Goal: Task Accomplishment & Management: Manage account settings

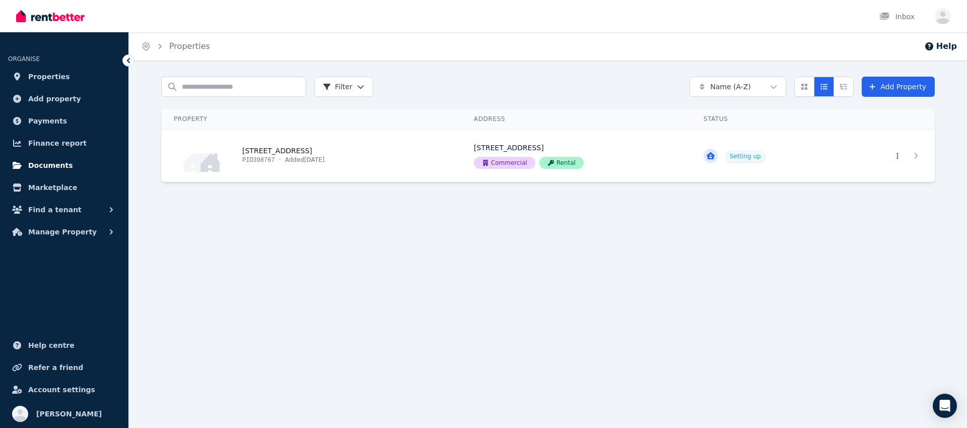
click at [72, 170] on link "Documents" at bounding box center [64, 165] width 112 height 20
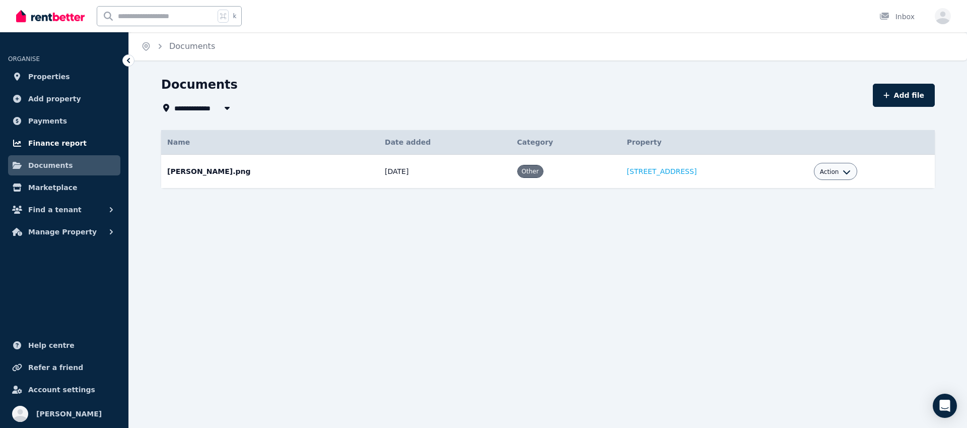
click at [79, 149] on link "Finance report" at bounding box center [64, 143] width 112 height 20
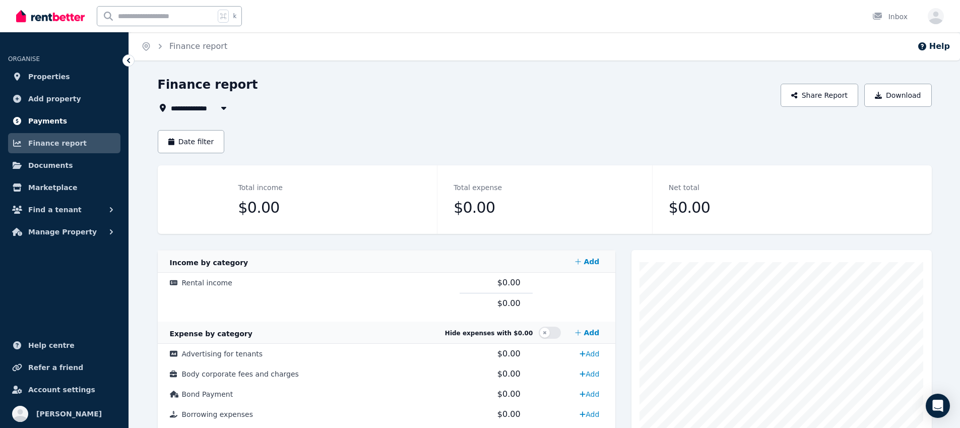
click at [76, 122] on link "Payments" at bounding box center [64, 121] width 112 height 20
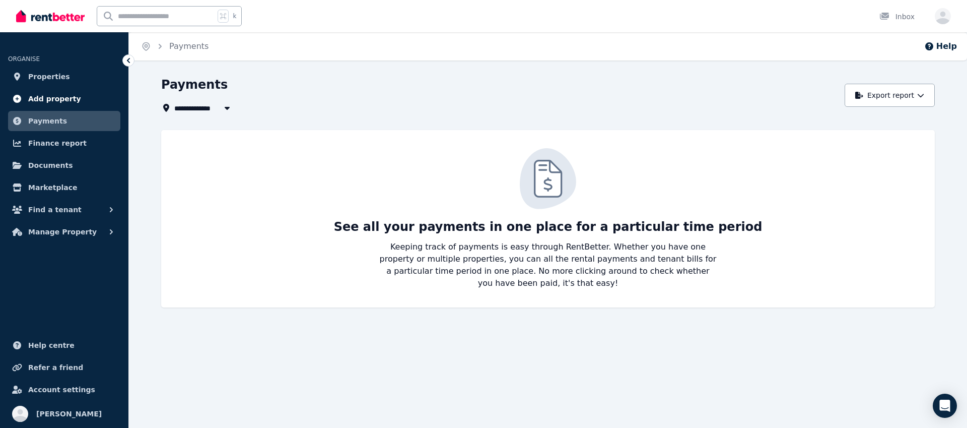
click at [78, 105] on link "Add property" at bounding box center [64, 99] width 112 height 20
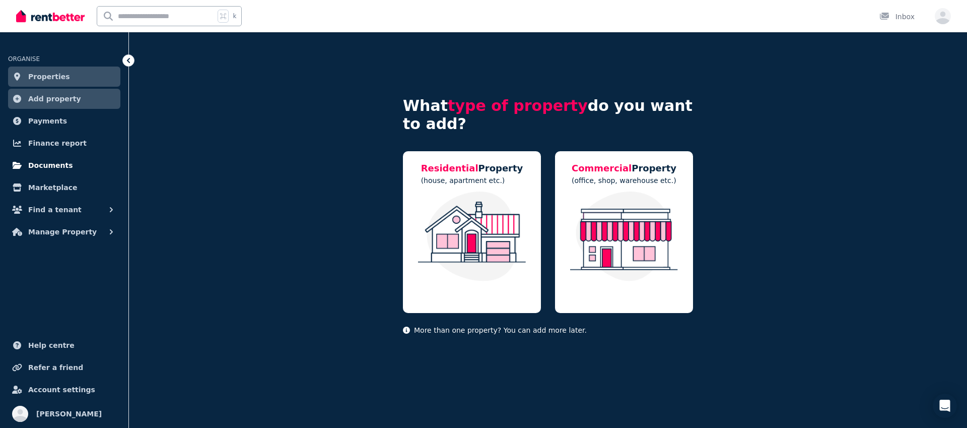
click at [66, 162] on span "Documents" at bounding box center [50, 165] width 45 height 12
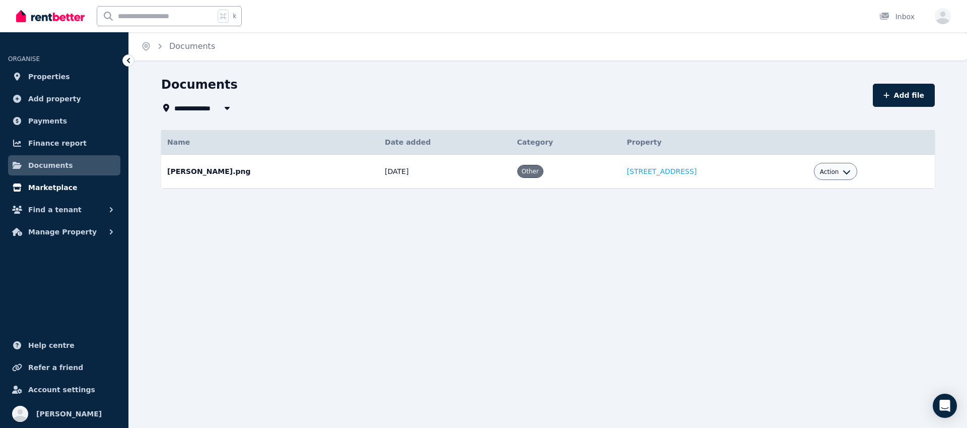
click at [62, 186] on span "Marketplace" at bounding box center [52, 187] width 49 height 12
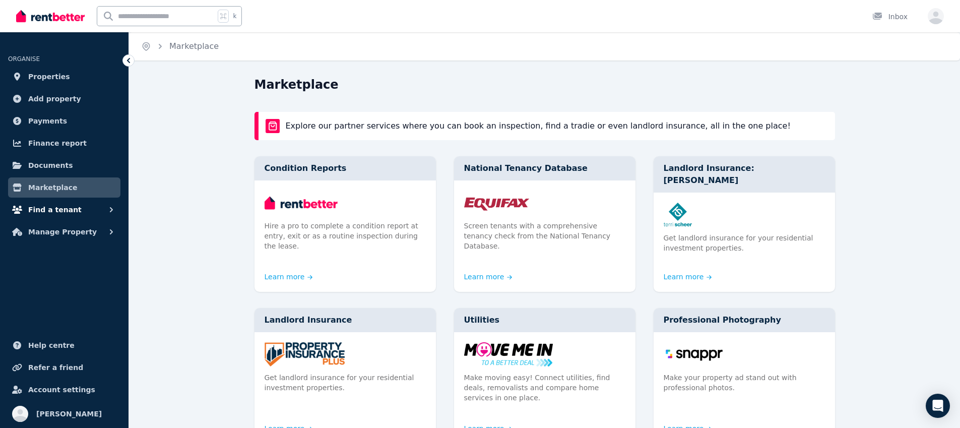
click at [62, 213] on span "Find a tenant" at bounding box center [54, 210] width 53 height 12
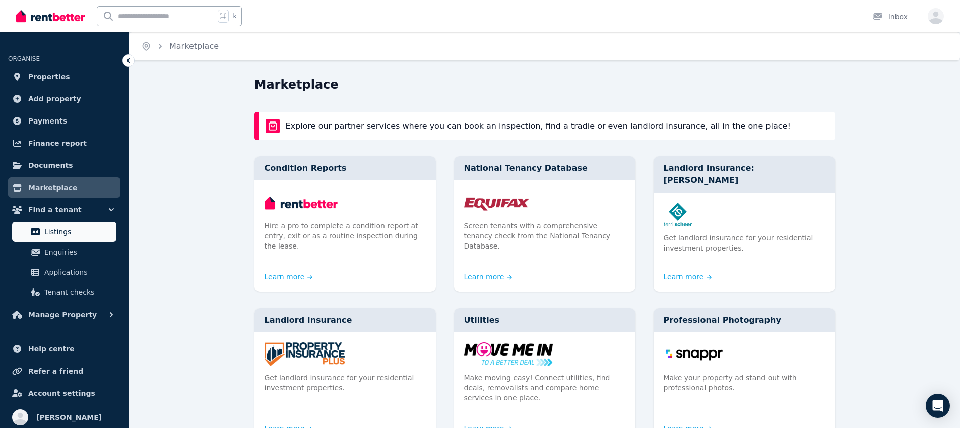
click at [60, 240] on link "Listings" at bounding box center [64, 232] width 104 height 20
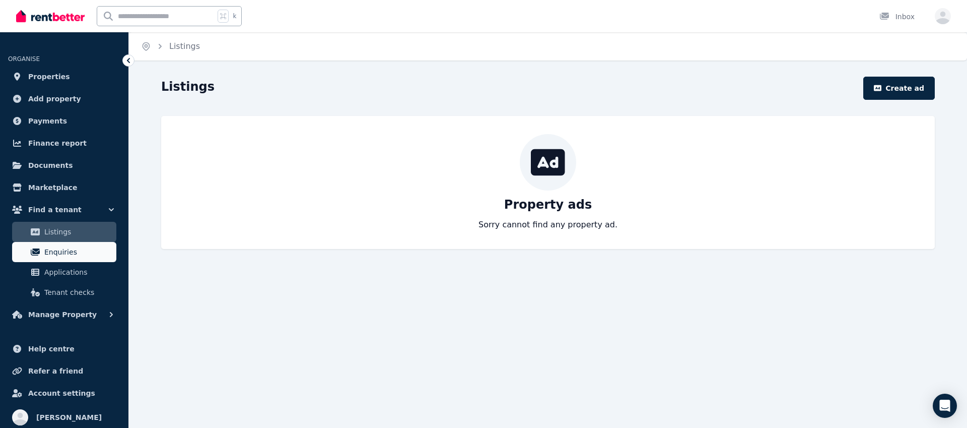
click at [73, 256] on span "Enquiries" at bounding box center [78, 252] width 68 height 12
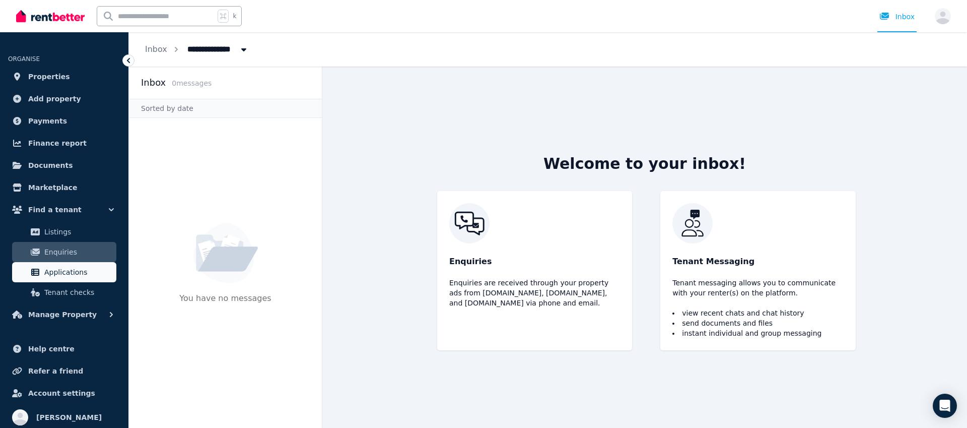
click at [76, 275] on span "Applications" at bounding box center [78, 272] width 68 height 12
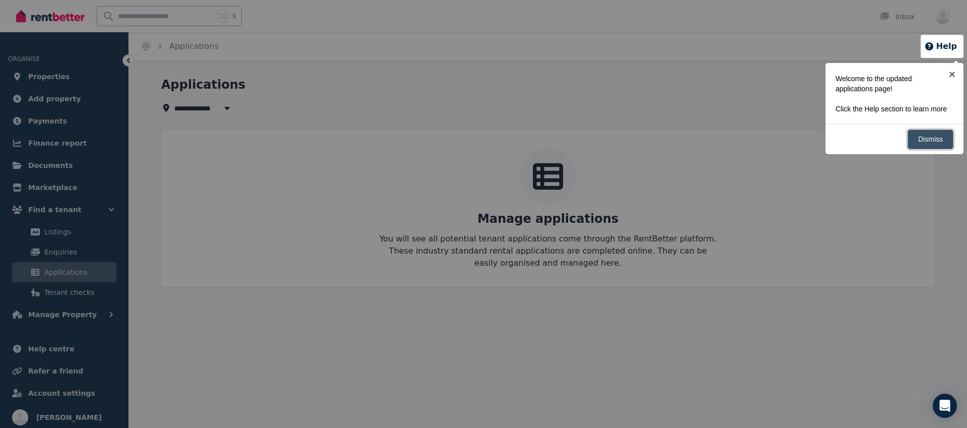
click at [926, 149] on link "Dismiss" at bounding box center [931, 139] width 46 height 20
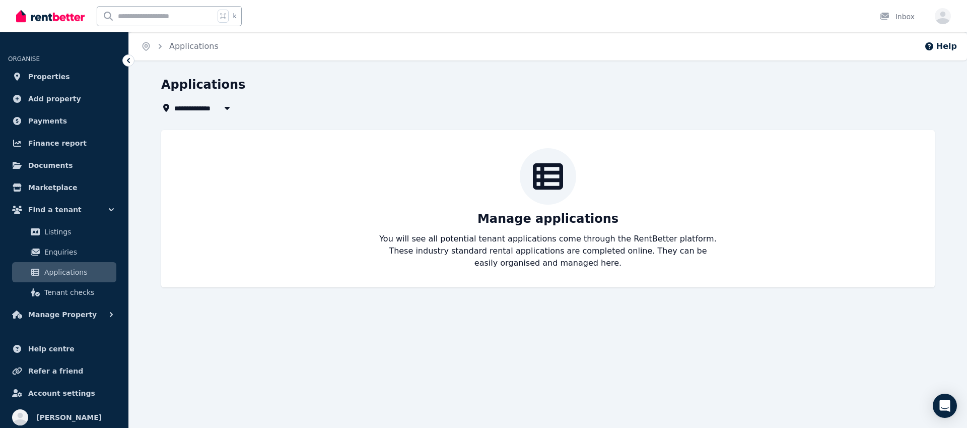
click at [230, 109] on icon "button" at bounding box center [227, 108] width 10 height 8
type input "**********"
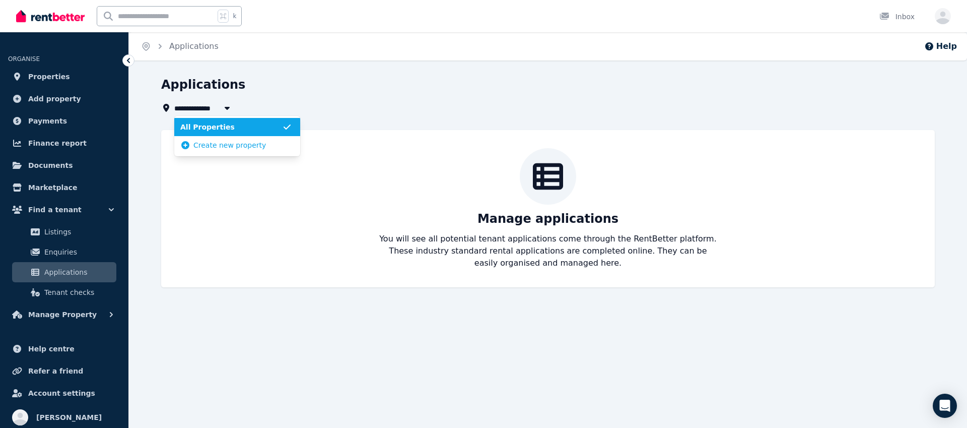
click at [463, 110] on div "**********" at bounding box center [545, 108] width 768 height 12
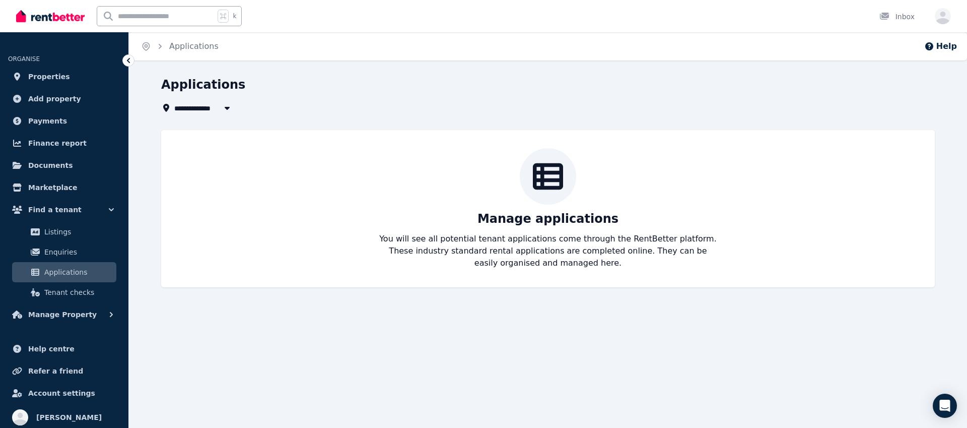
click at [161, 46] on icon "Breadcrumb" at bounding box center [160, 46] width 3 height 5
click at [66, 81] on link "Properties" at bounding box center [64, 77] width 112 height 20
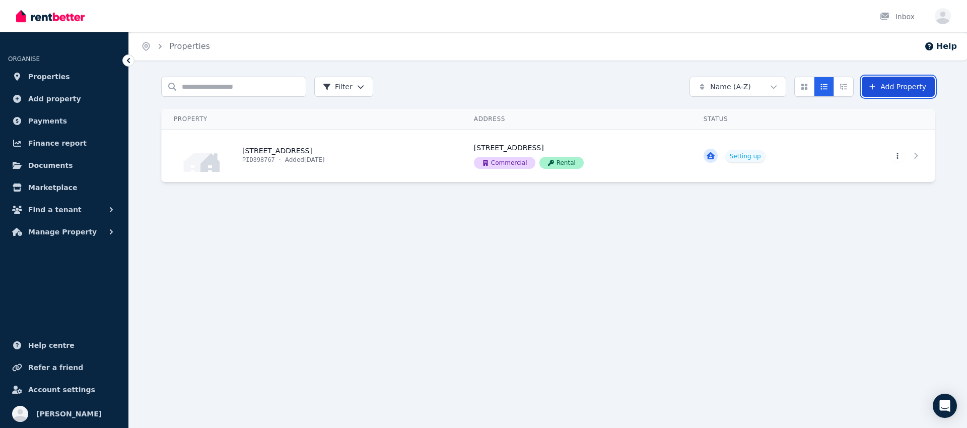
click at [897, 83] on link "Add Property" at bounding box center [898, 87] width 73 height 20
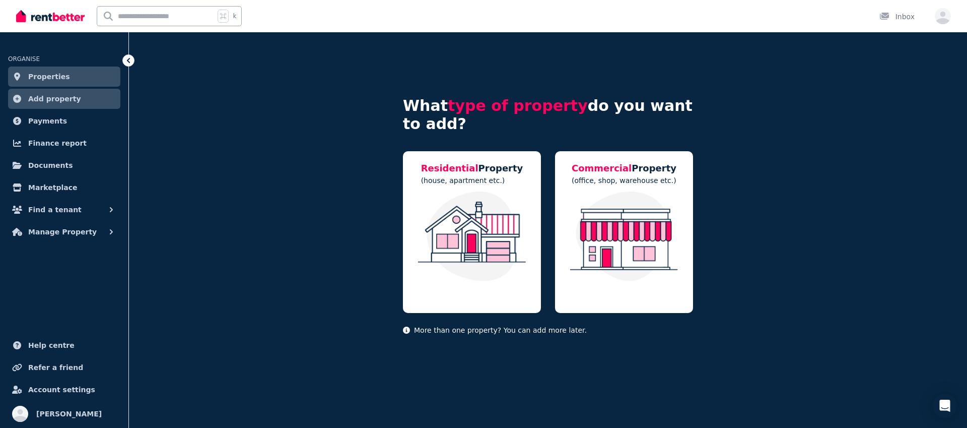
click at [251, 88] on div "What type of property do you want to add? Residential Property (house, apartmen…" at bounding box center [548, 199] width 838 height 335
click at [128, 60] on icon at bounding box center [128, 60] width 3 height 5
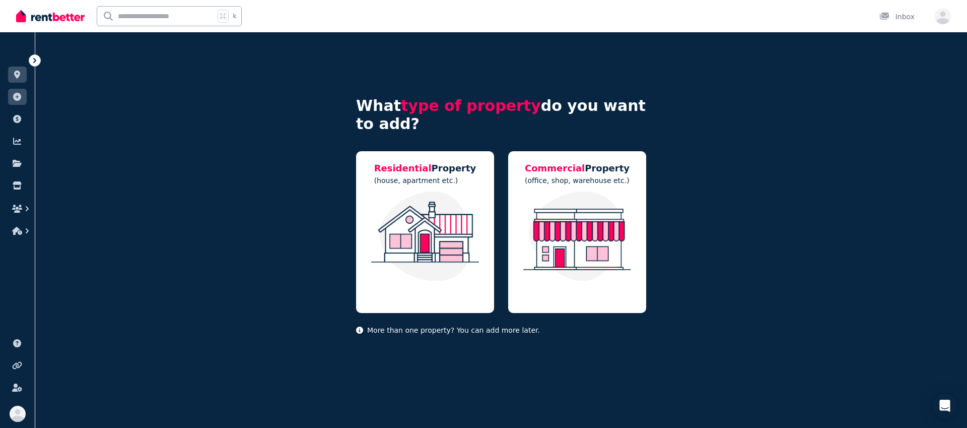
click at [36, 62] on icon at bounding box center [35, 60] width 10 height 10
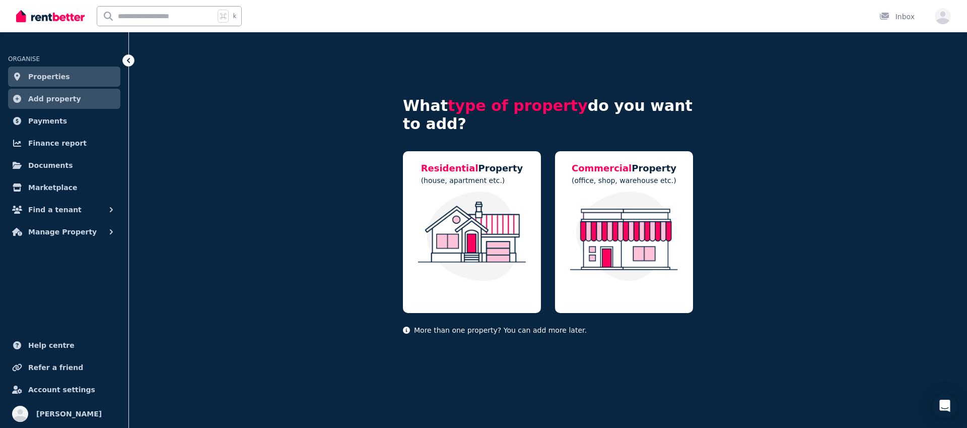
click at [128, 57] on icon at bounding box center [128, 60] width 10 height 10
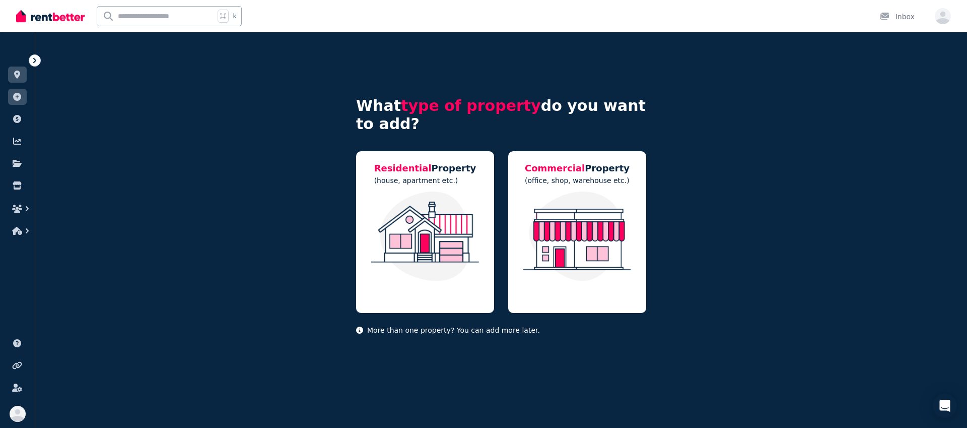
click at [36, 57] on icon at bounding box center [35, 60] width 10 height 10
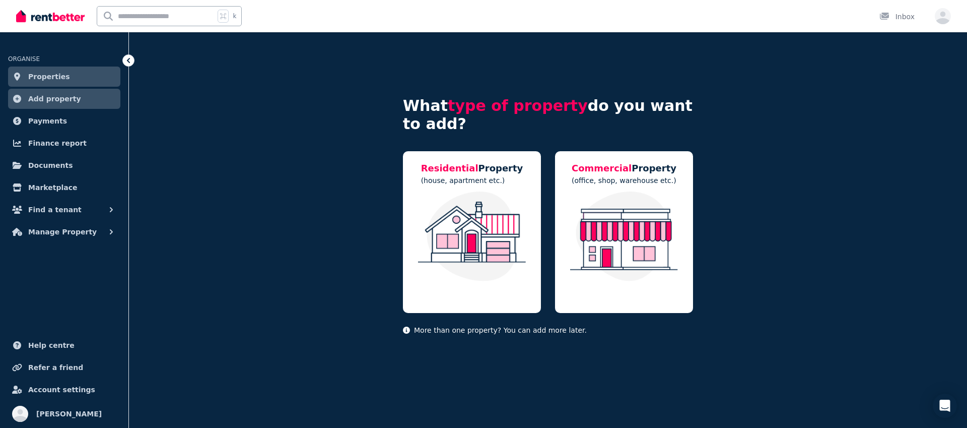
click at [128, 61] on icon at bounding box center [128, 60] width 3 height 5
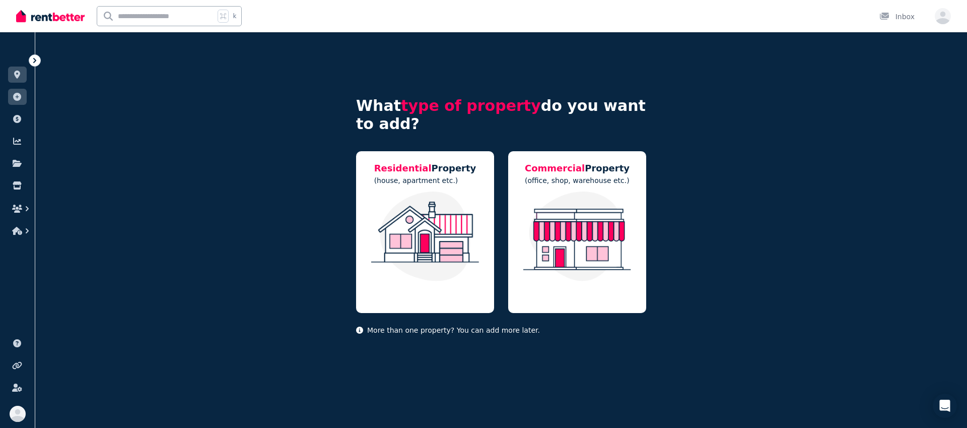
click at [34, 61] on icon at bounding box center [35, 60] width 10 height 10
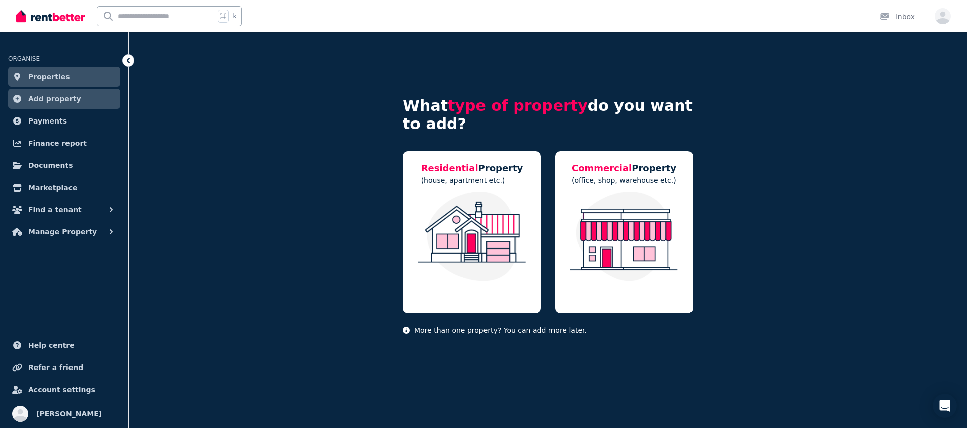
click at [128, 60] on icon at bounding box center [128, 60] width 3 height 5
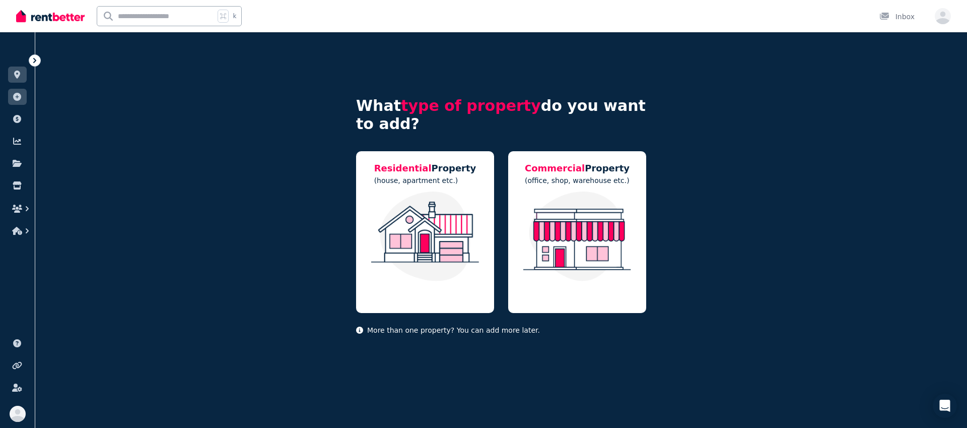
click at [34, 61] on icon at bounding box center [35, 60] width 10 height 10
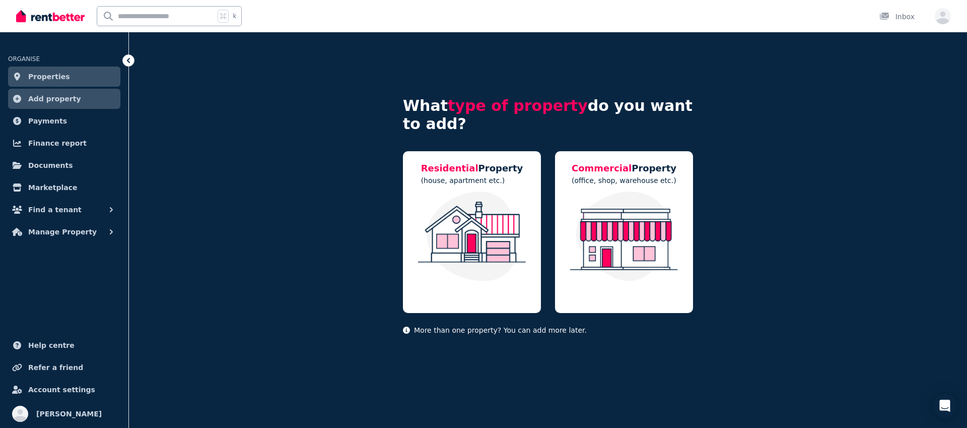
click at [125, 62] on icon at bounding box center [128, 60] width 10 height 10
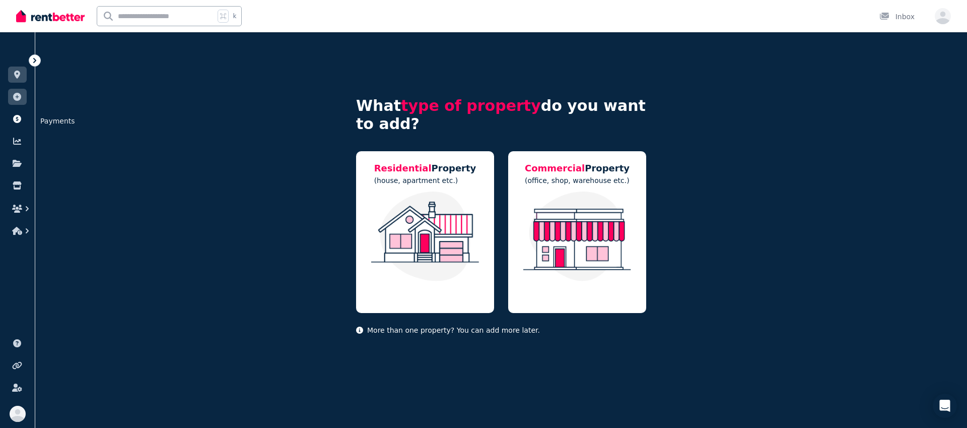
click at [18, 125] on link at bounding box center [17, 119] width 19 height 16
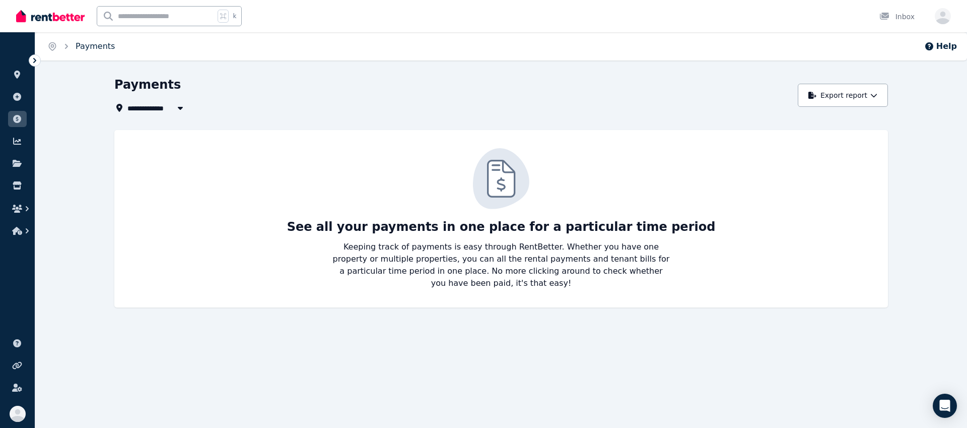
click at [98, 48] on link "Payments" at bounding box center [95, 46] width 39 height 10
click at [15, 145] on icon at bounding box center [17, 141] width 10 height 8
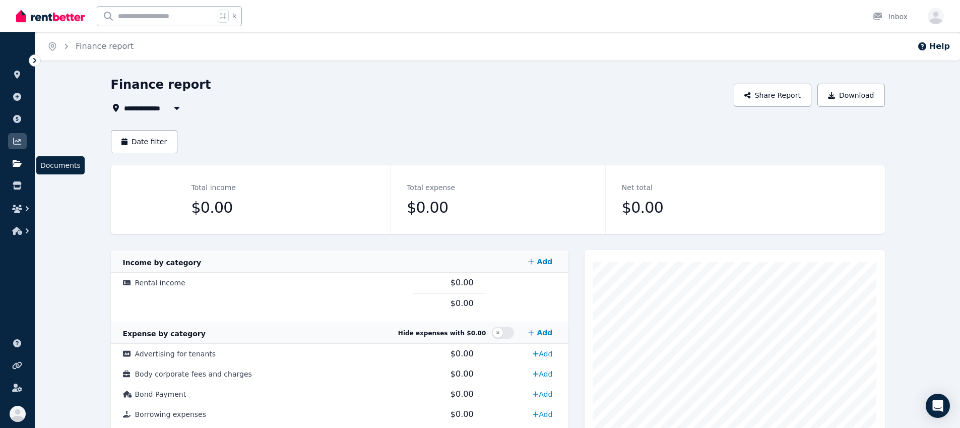
click at [15, 168] on link at bounding box center [17, 163] width 19 height 16
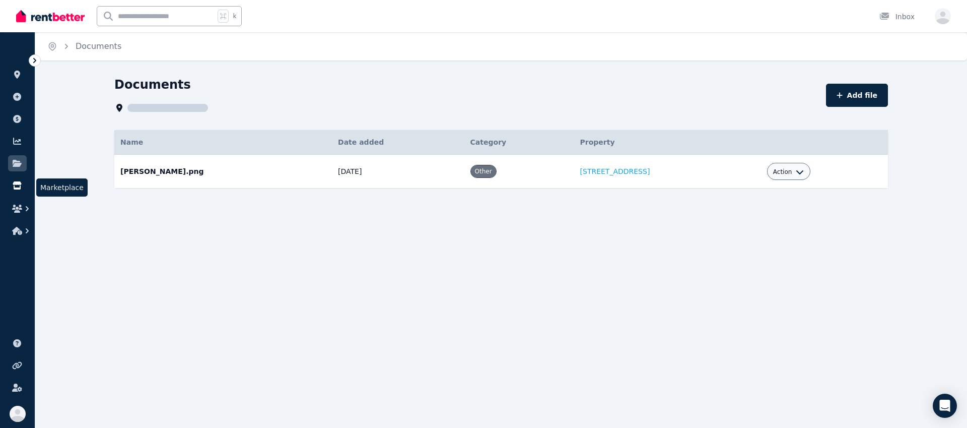
click at [16, 179] on link at bounding box center [17, 185] width 19 height 16
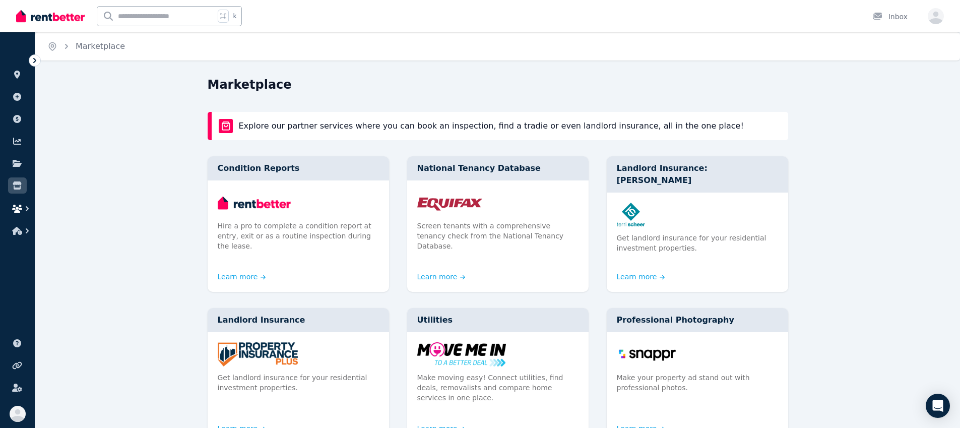
click at [19, 207] on icon "button" at bounding box center [17, 209] width 10 height 8
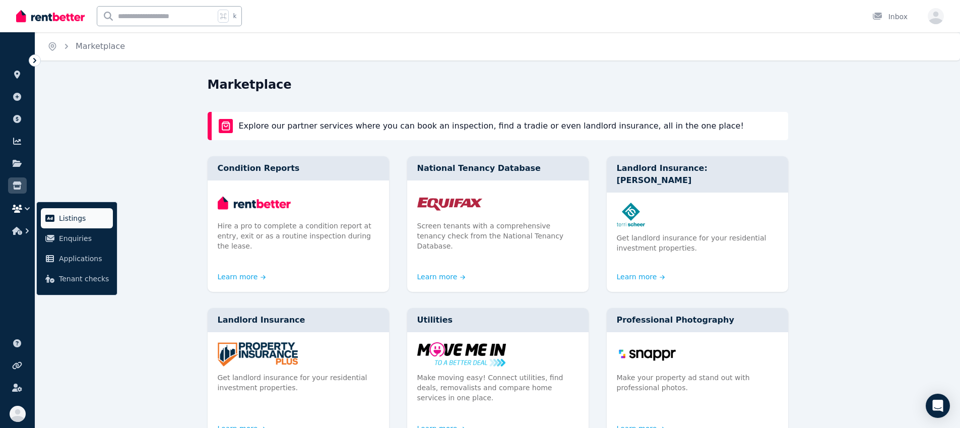
click at [69, 219] on span "Listings" at bounding box center [84, 218] width 50 height 12
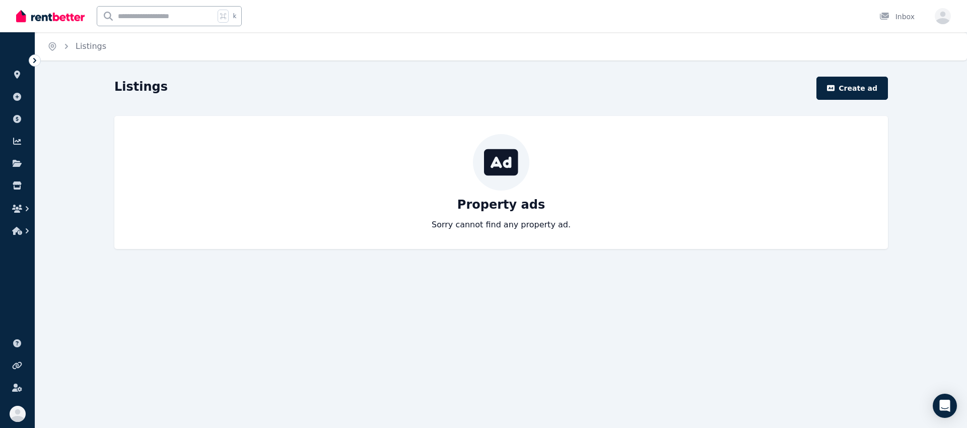
click at [32, 63] on icon at bounding box center [35, 60] width 10 height 10
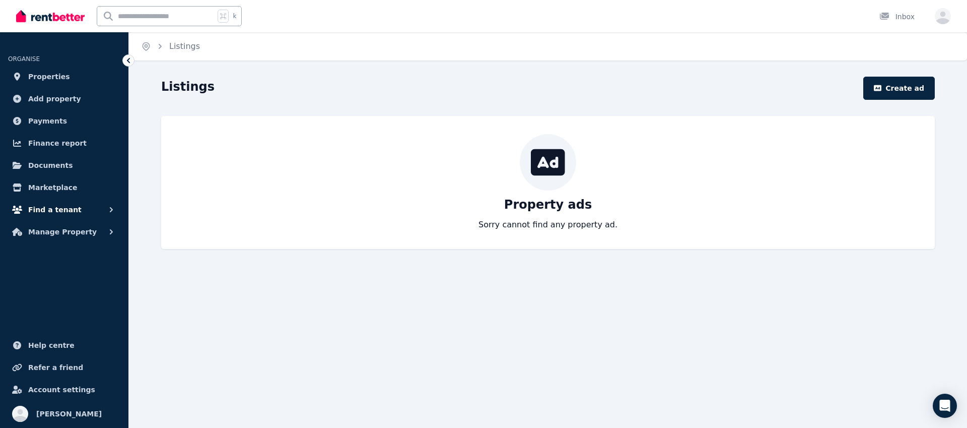
click at [88, 207] on button "Find a tenant" at bounding box center [64, 210] width 112 height 20
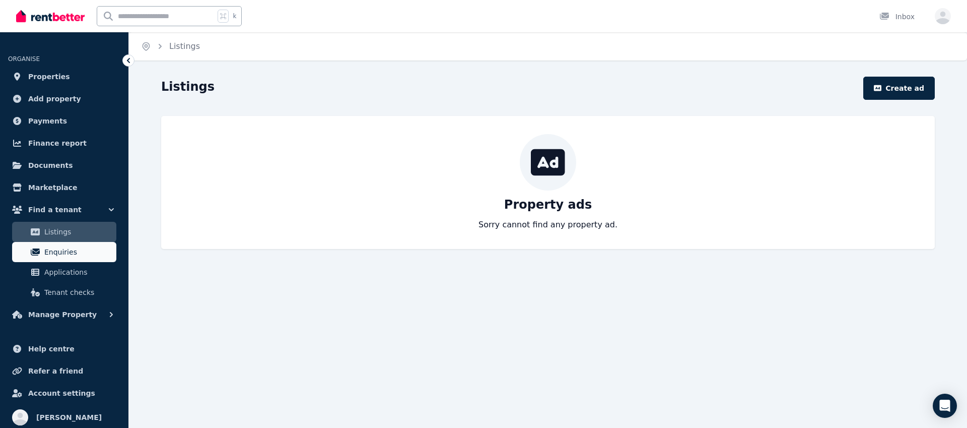
click at [65, 250] on span "Enquiries" at bounding box center [78, 252] width 68 height 12
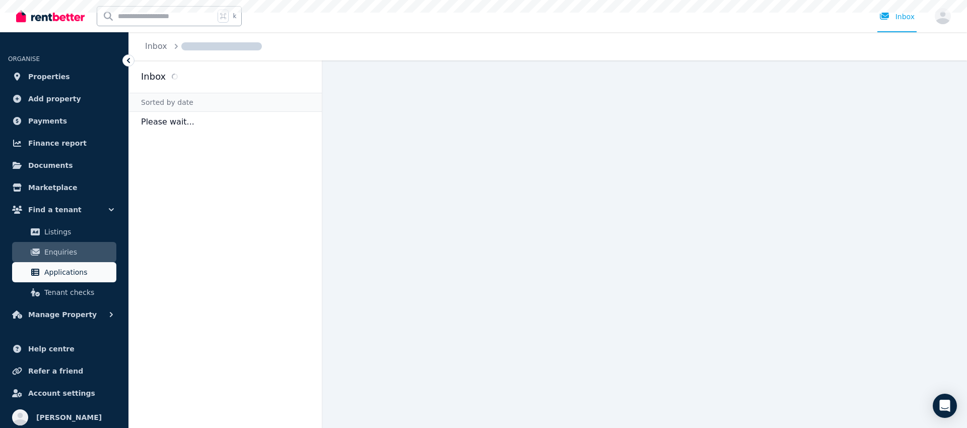
click at [66, 276] on span "Applications" at bounding box center [78, 272] width 68 height 12
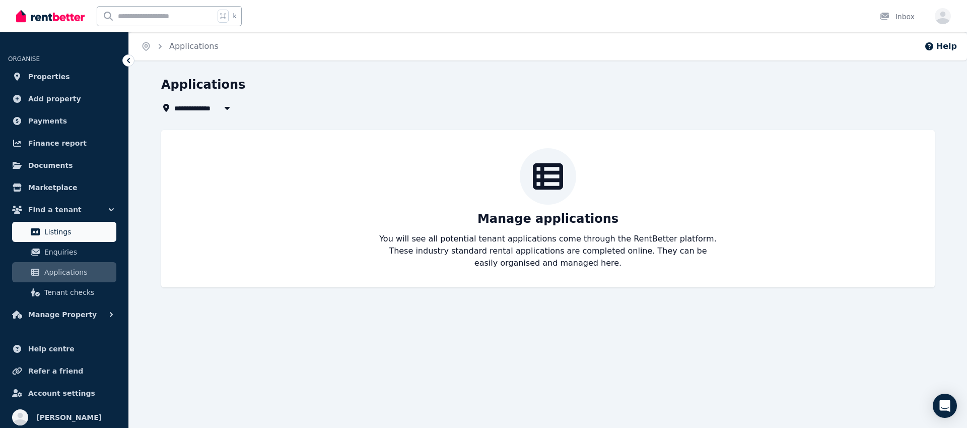
click at [70, 234] on span "Listings" at bounding box center [78, 232] width 68 height 12
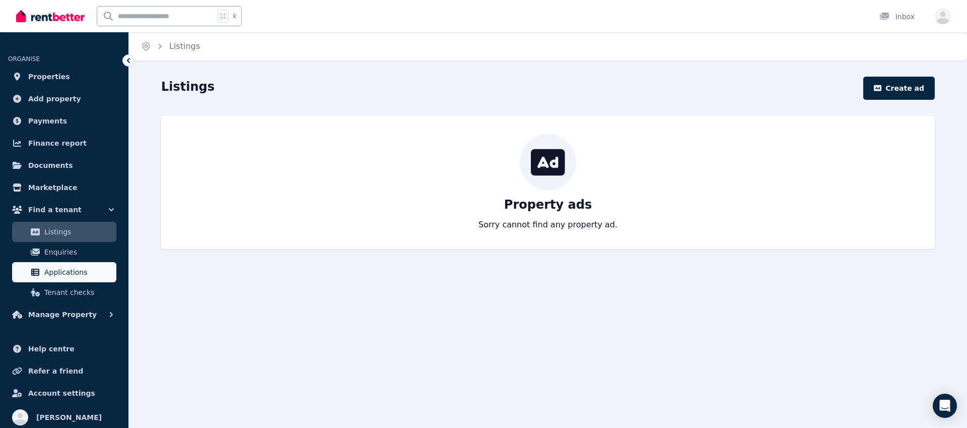
click at [67, 268] on span "Applications" at bounding box center [78, 272] width 68 height 12
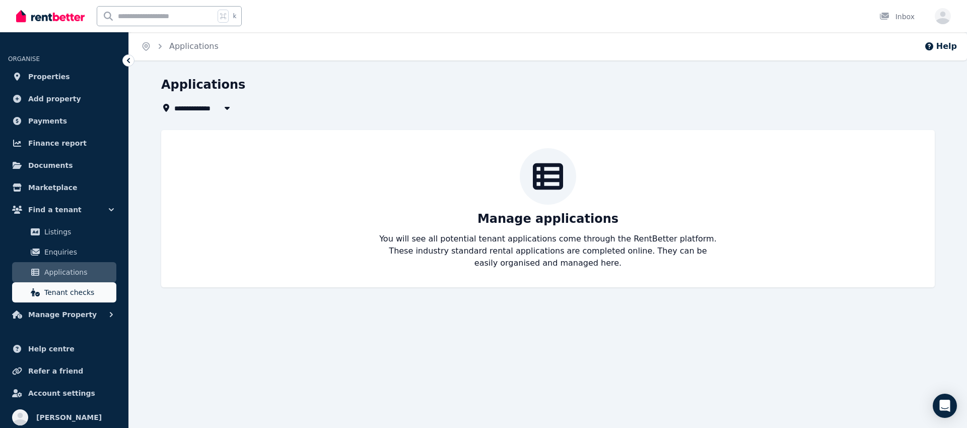
click at [67, 293] on span "Tenant checks" at bounding box center [78, 292] width 68 height 12
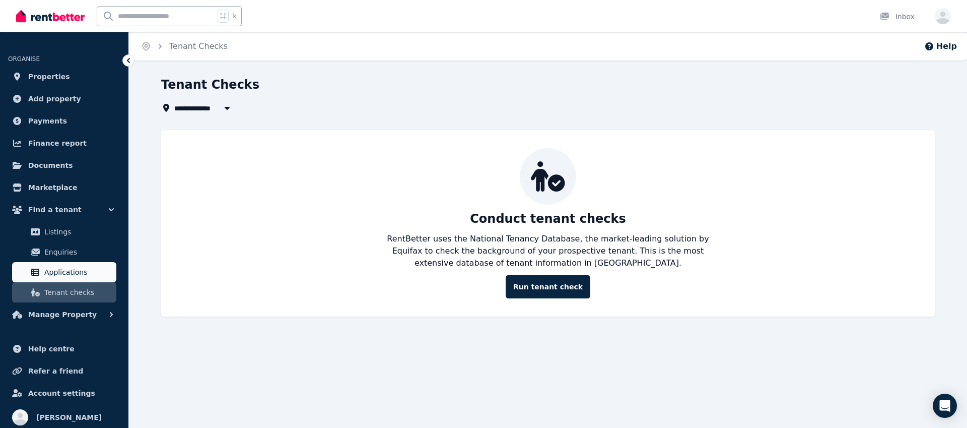
click at [64, 271] on span "Applications" at bounding box center [78, 272] width 68 height 12
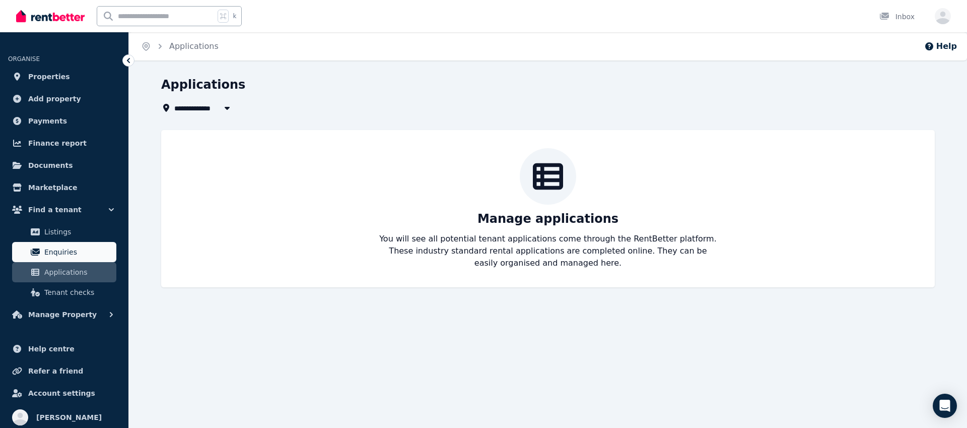
click at [64, 253] on span "Enquiries" at bounding box center [78, 252] width 68 height 12
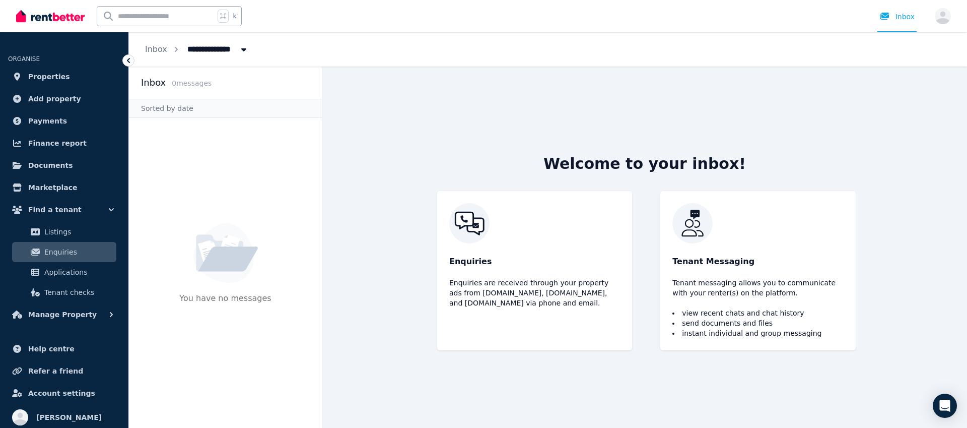
click at [235, 51] on button "Breadcrumb" at bounding box center [244, 49] width 18 height 18
click at [226, 94] on span "[STREET_ADDRESS]" at bounding box center [238, 90] width 102 height 10
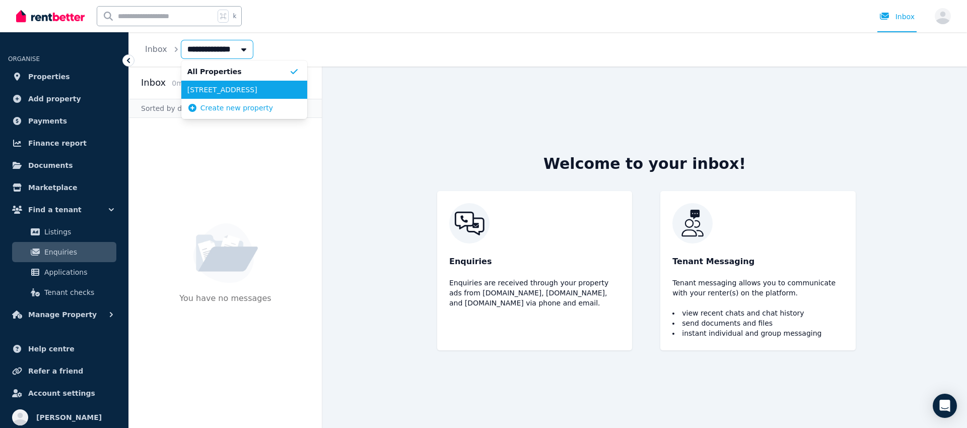
type input "**********"
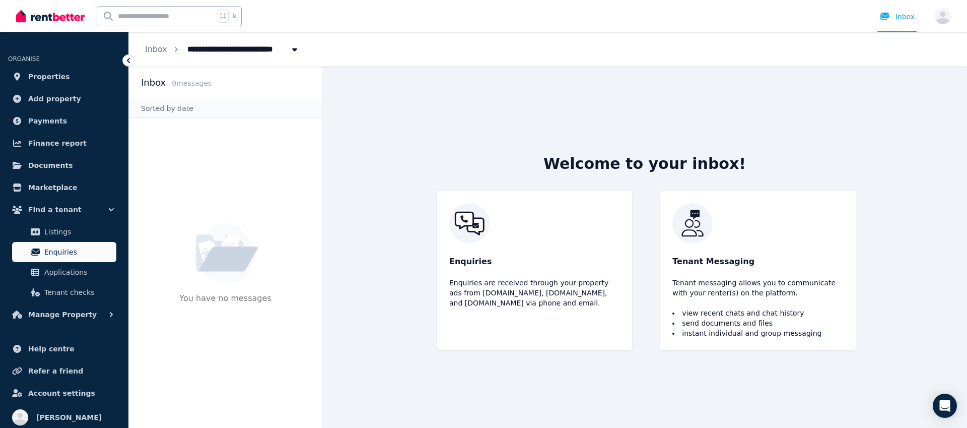
click at [63, 256] on span "Enquiries" at bounding box center [78, 252] width 68 height 12
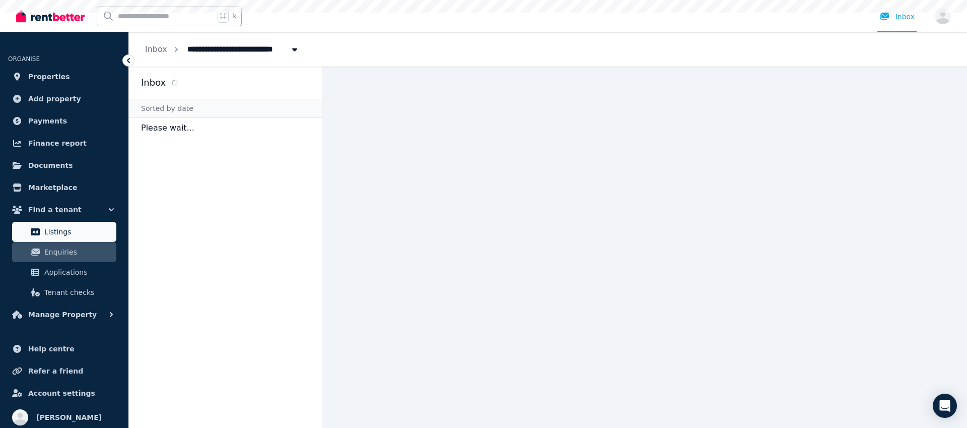
click at [58, 237] on span "Listings" at bounding box center [78, 232] width 68 height 12
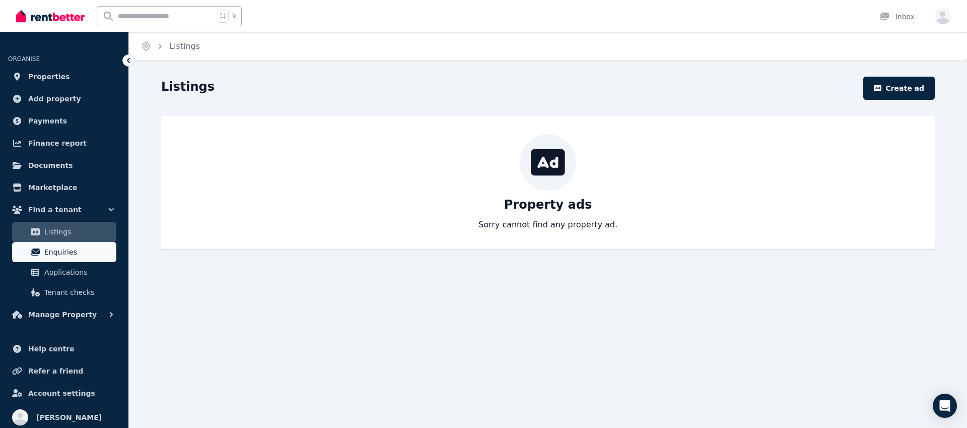
click at [64, 259] on link "Enquiries" at bounding box center [64, 252] width 104 height 20
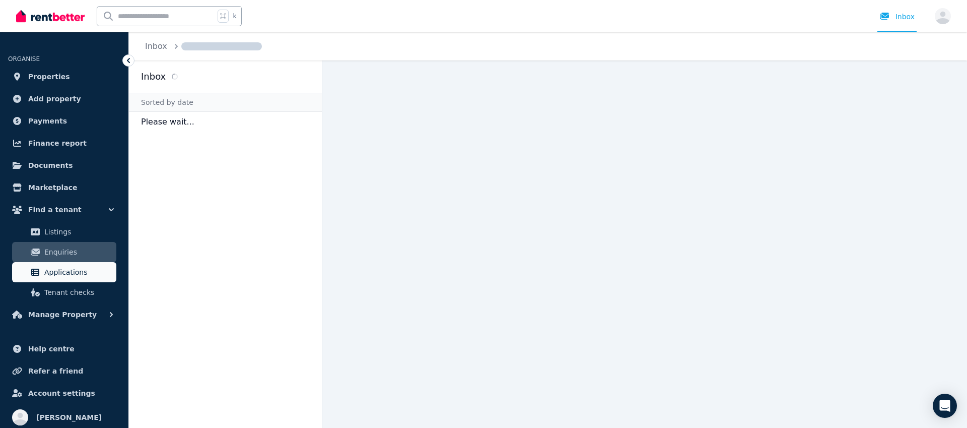
click at [66, 280] on link "Applications" at bounding box center [64, 272] width 104 height 20
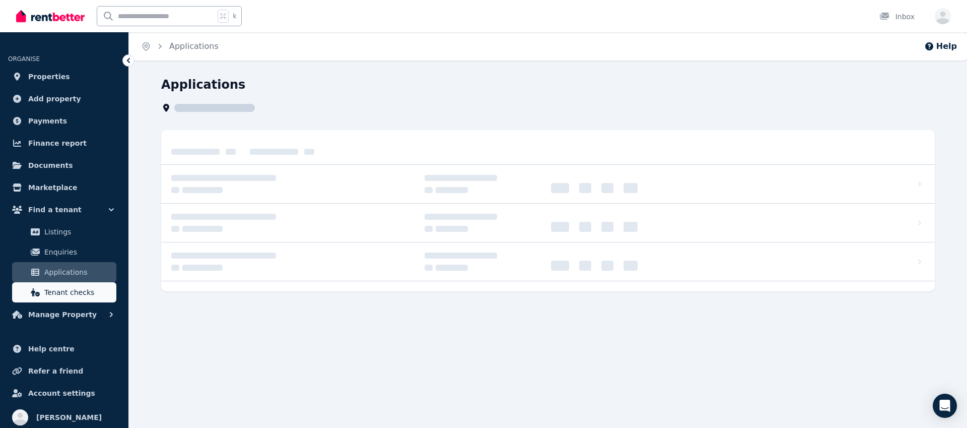
click at [74, 290] on span "Tenant checks" at bounding box center [78, 292] width 68 height 12
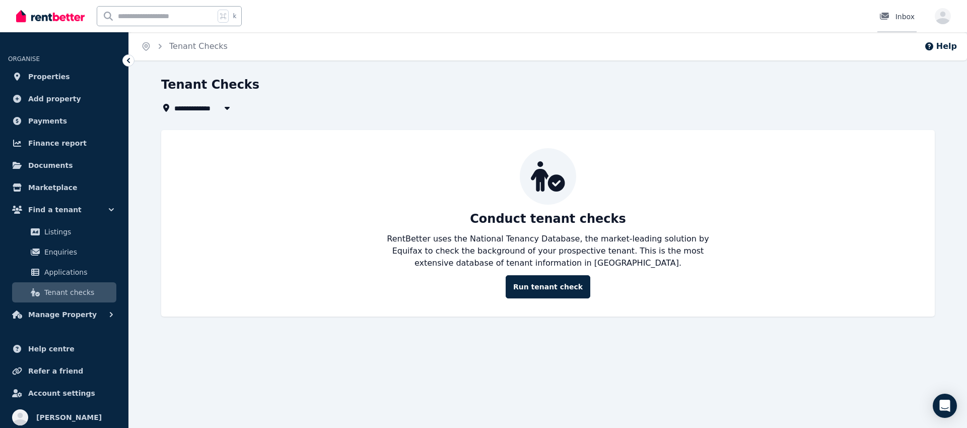
click at [898, 13] on div "Inbox" at bounding box center [897, 17] width 35 height 10
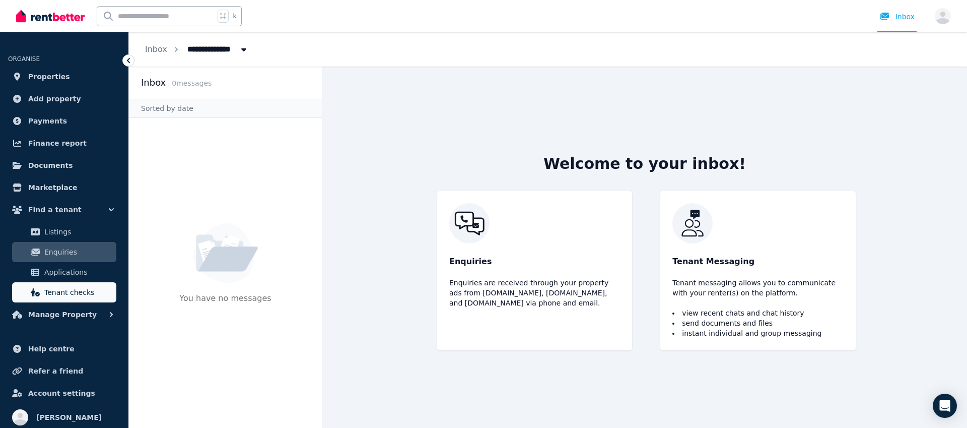
click at [58, 296] on span "Tenant checks" at bounding box center [78, 292] width 68 height 12
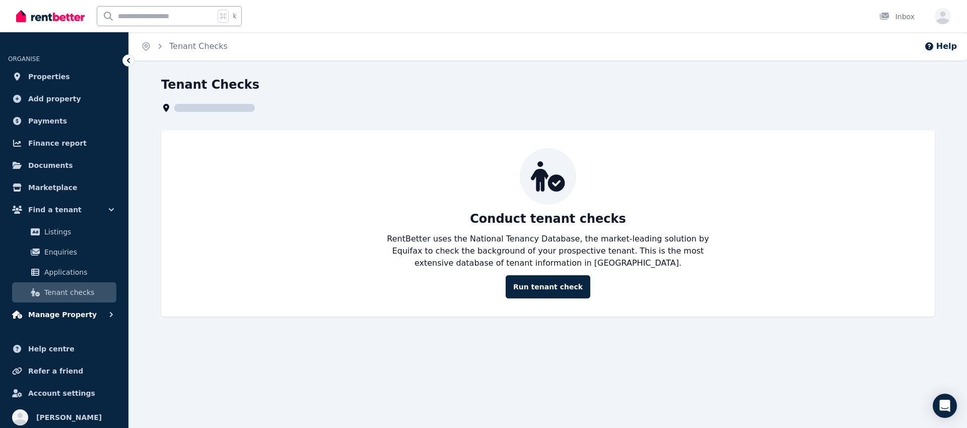
drag, startPoint x: 57, startPoint y: 314, endPoint x: 66, endPoint y: 321, distance: 11.5
click at [57, 315] on span "Manage Property" at bounding box center [62, 314] width 69 height 12
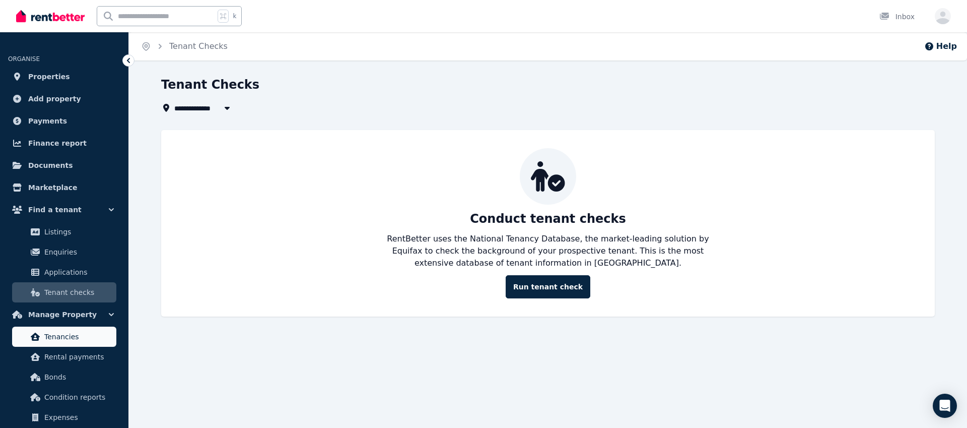
click at [75, 332] on span "Tenancies" at bounding box center [78, 337] width 68 height 12
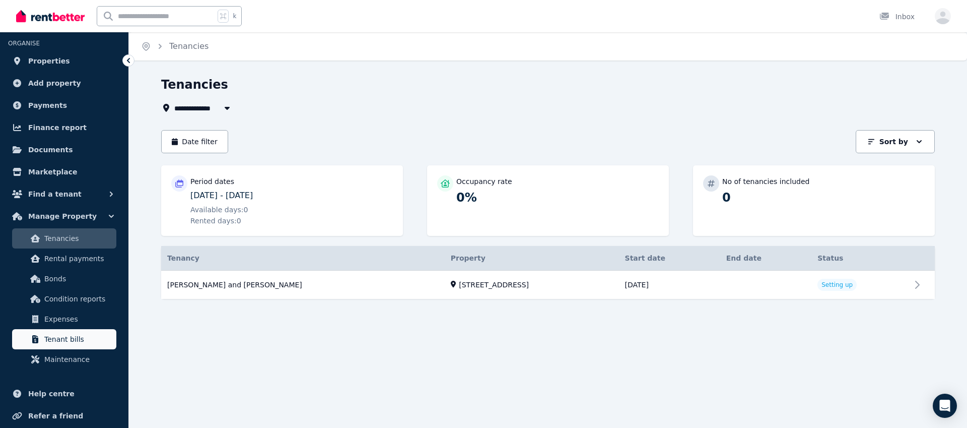
scroll to position [16, 0]
click at [73, 345] on link "Tenant bills" at bounding box center [64, 338] width 104 height 20
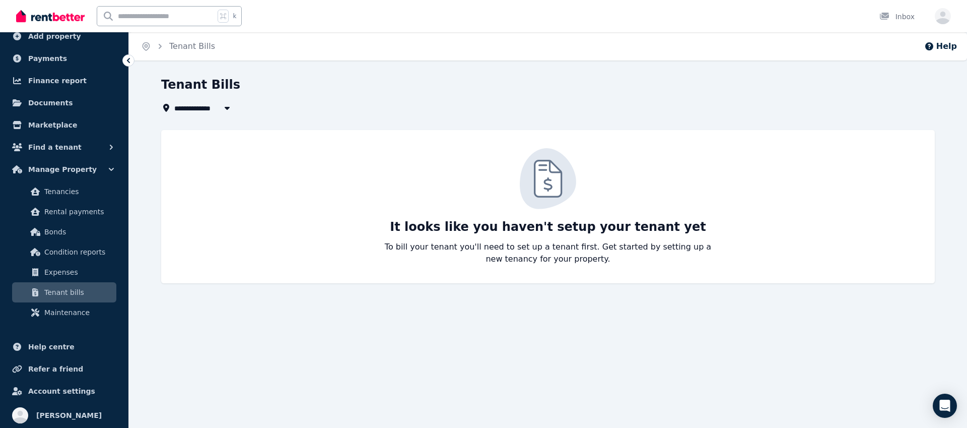
scroll to position [64, 0]
click at [68, 306] on span "Maintenance" at bounding box center [78, 311] width 68 height 12
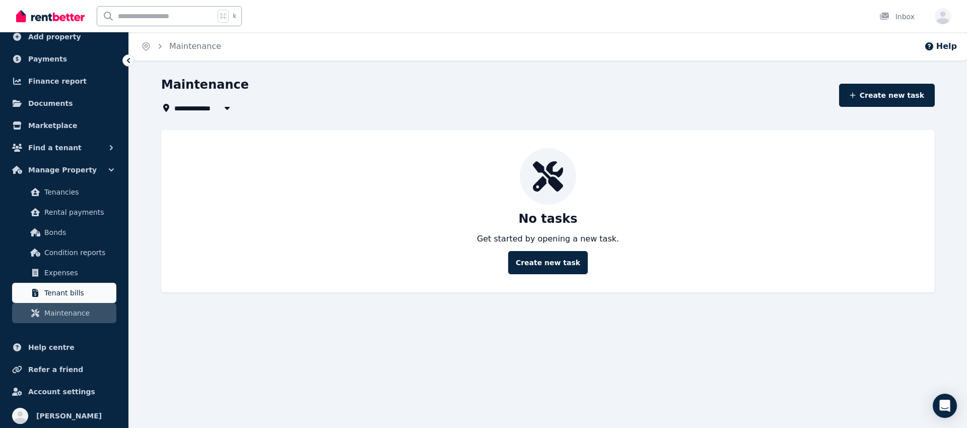
scroll to position [64, 0]
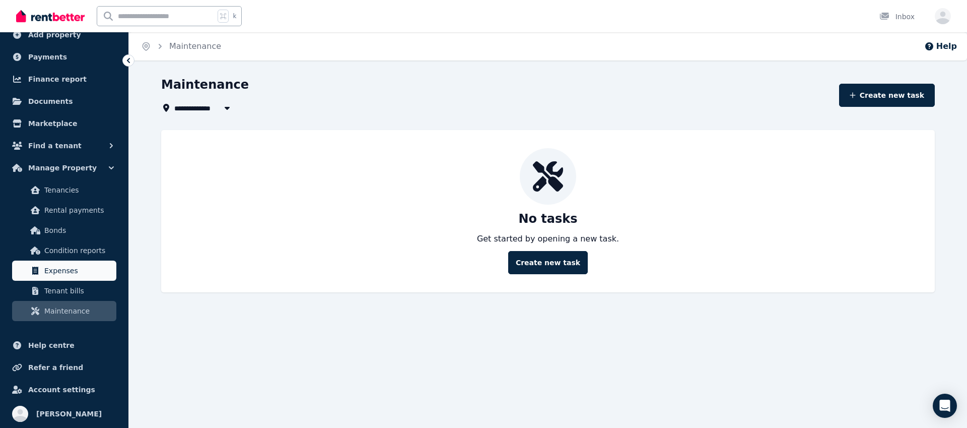
click at [66, 275] on span "Expenses" at bounding box center [78, 271] width 68 height 12
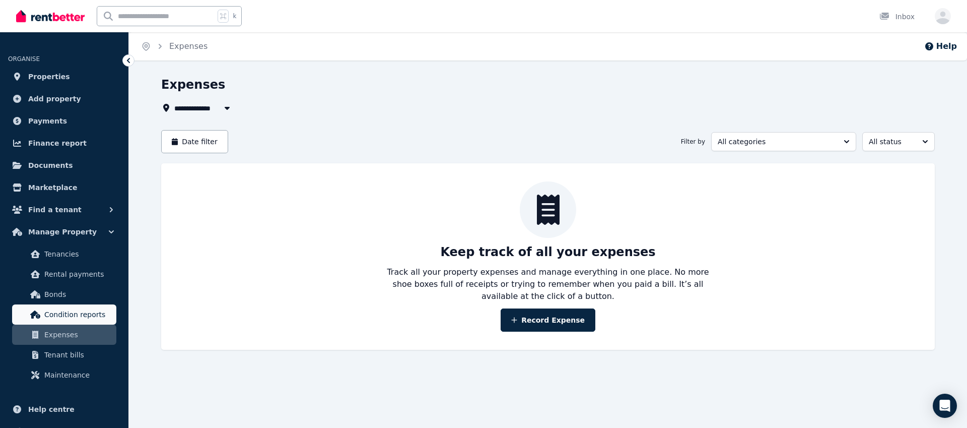
click at [59, 318] on span "Condition reports" at bounding box center [78, 314] width 68 height 12
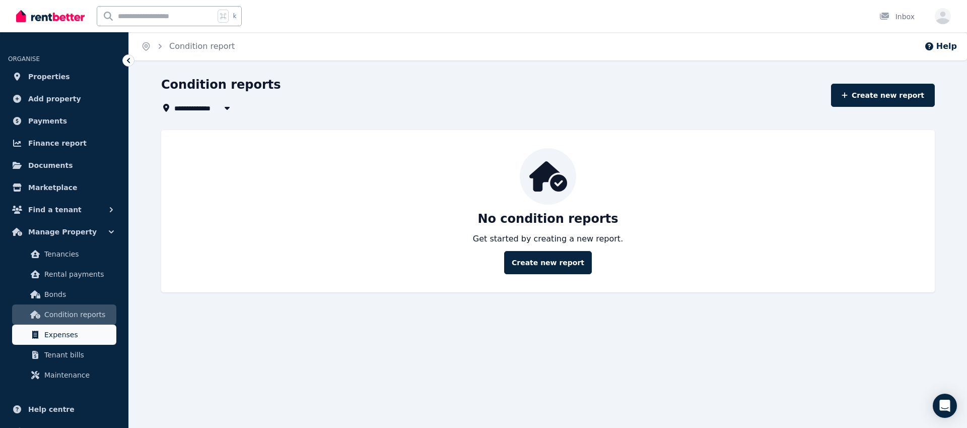
click at [54, 329] on span "Expenses" at bounding box center [78, 334] width 68 height 12
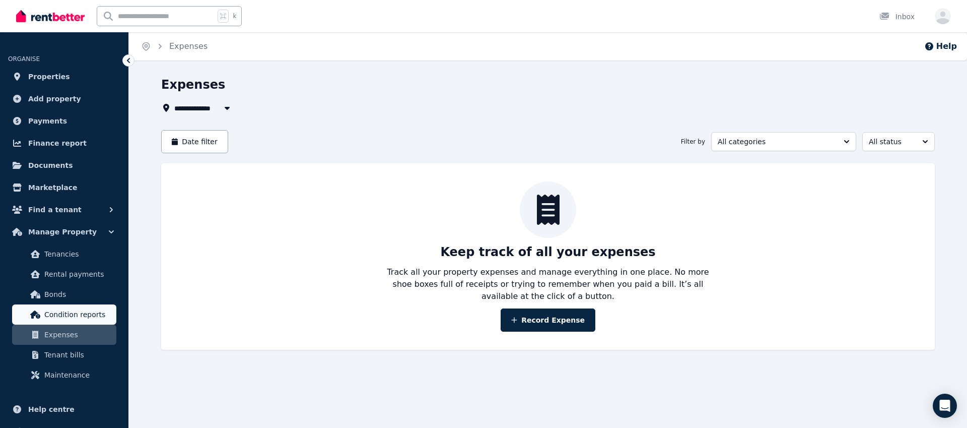
click at [59, 312] on span "Condition reports" at bounding box center [78, 314] width 68 height 12
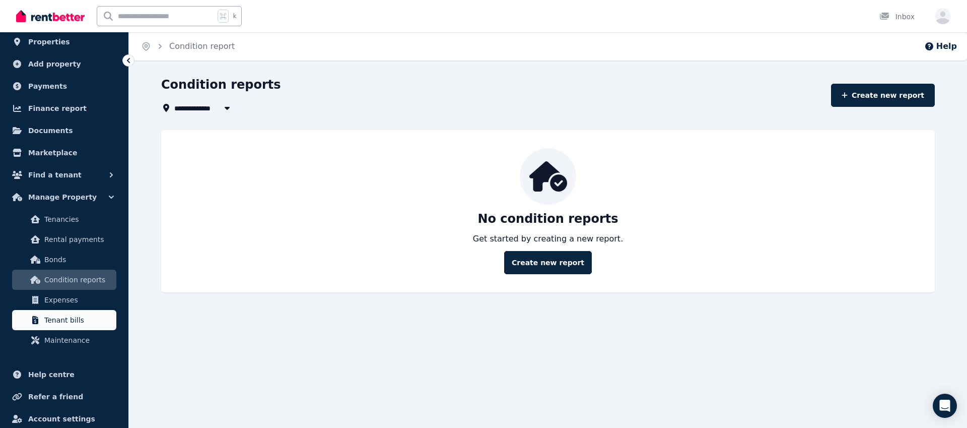
scroll to position [64, 0]
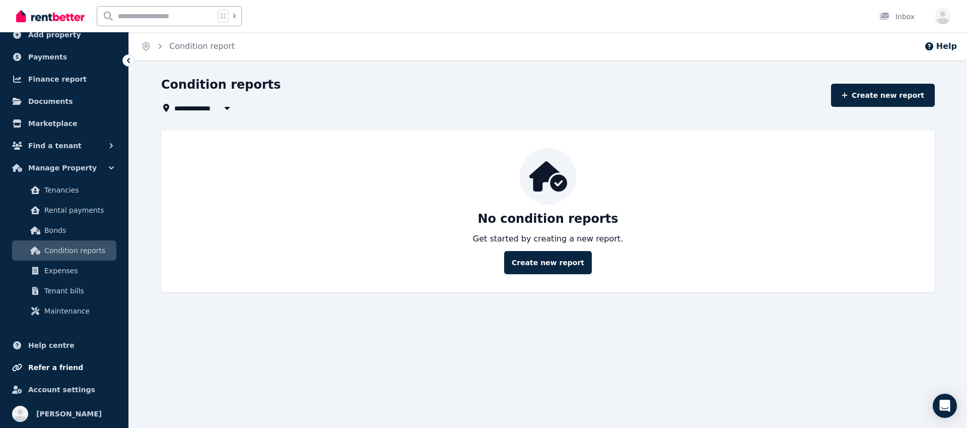
click at [59, 357] on link "Refer a friend" at bounding box center [64, 367] width 112 height 20
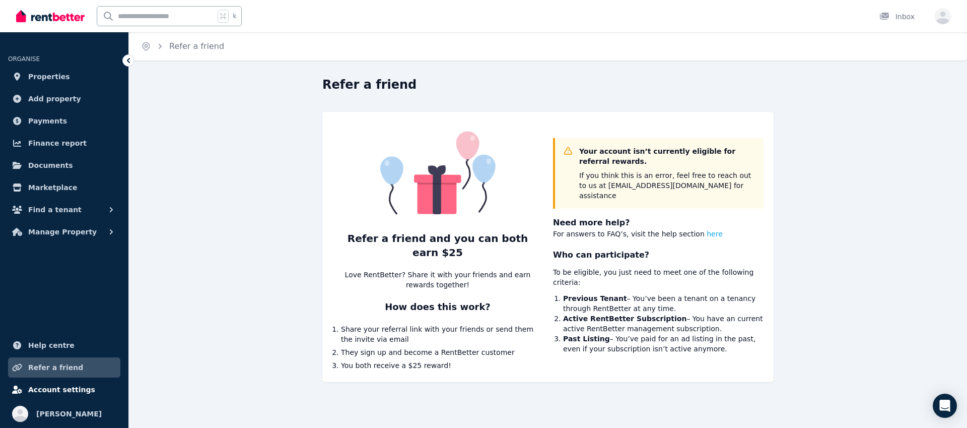
click at [64, 388] on span "Account settings" at bounding box center [61, 389] width 67 height 12
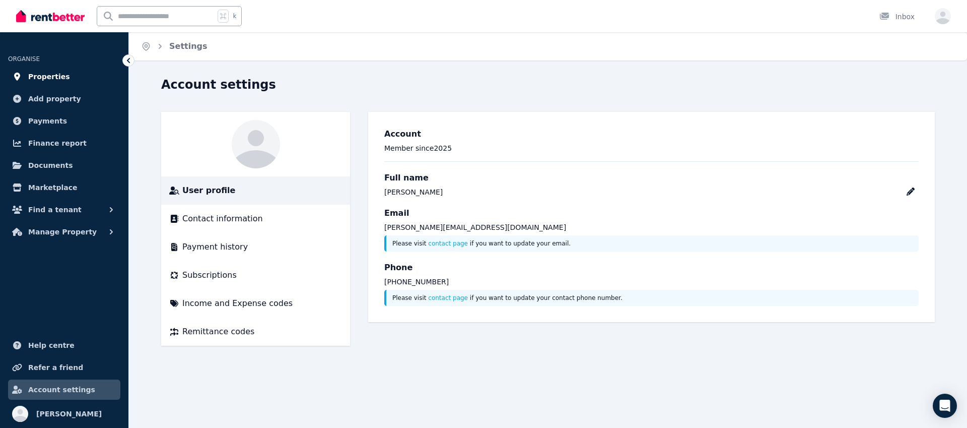
click at [45, 80] on span "Properties" at bounding box center [49, 77] width 42 height 12
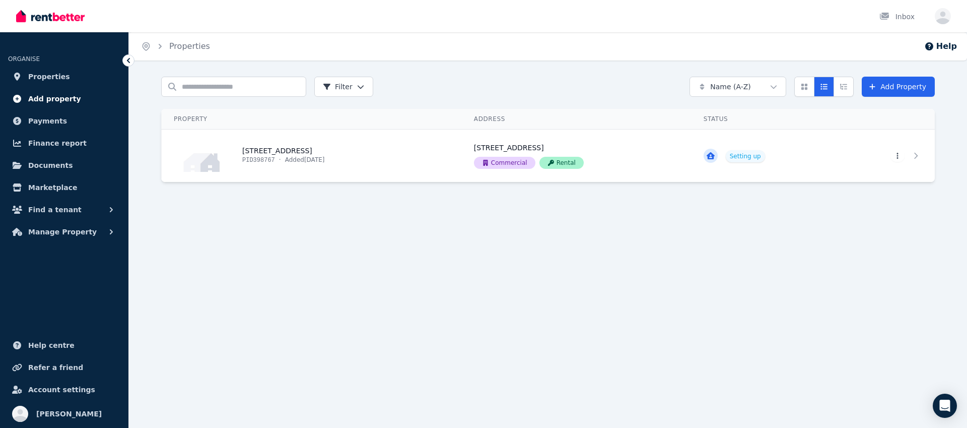
click at [53, 98] on span "Add property" at bounding box center [54, 99] width 53 height 12
